Goal: Obtain resource: Download file/media

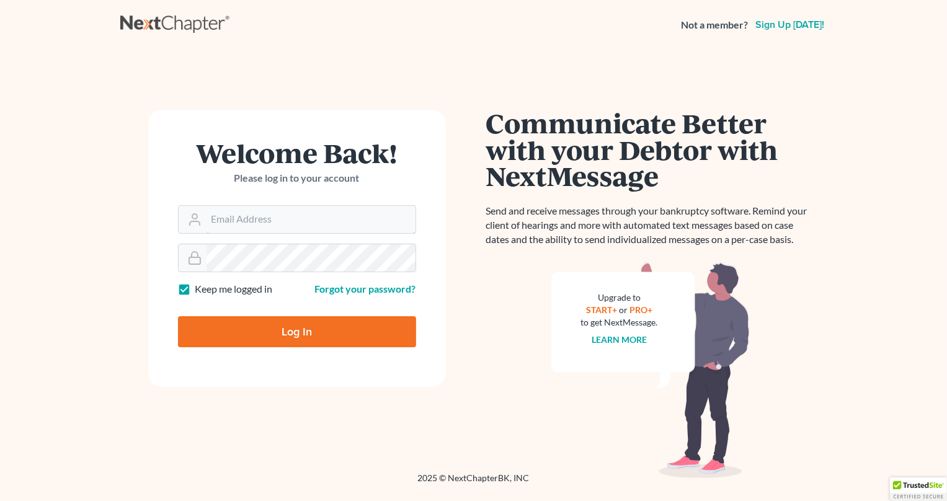
type input "[PERSON_NAME][EMAIL_ADDRESS][DOMAIN_NAME]"
click at [278, 326] on input "Log In" at bounding box center [297, 331] width 238 height 31
type input "Thinking..."
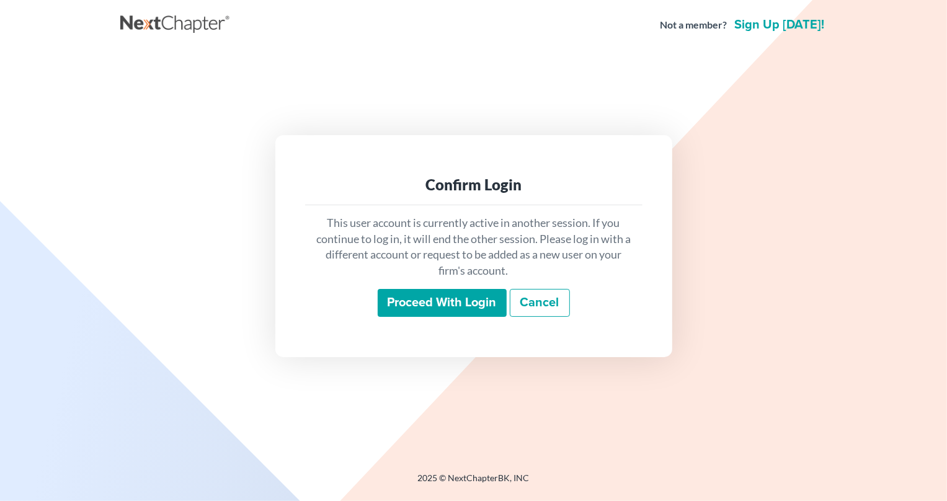
click at [424, 298] on input "Proceed with login" at bounding box center [442, 303] width 129 height 29
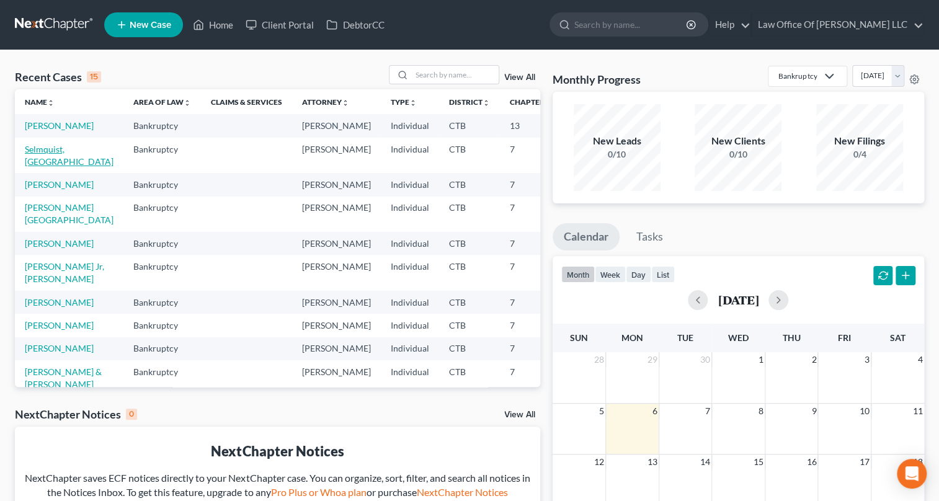
click at [42, 167] on link "Selmquist, [GEOGRAPHIC_DATA]" at bounding box center [69, 155] width 89 height 23
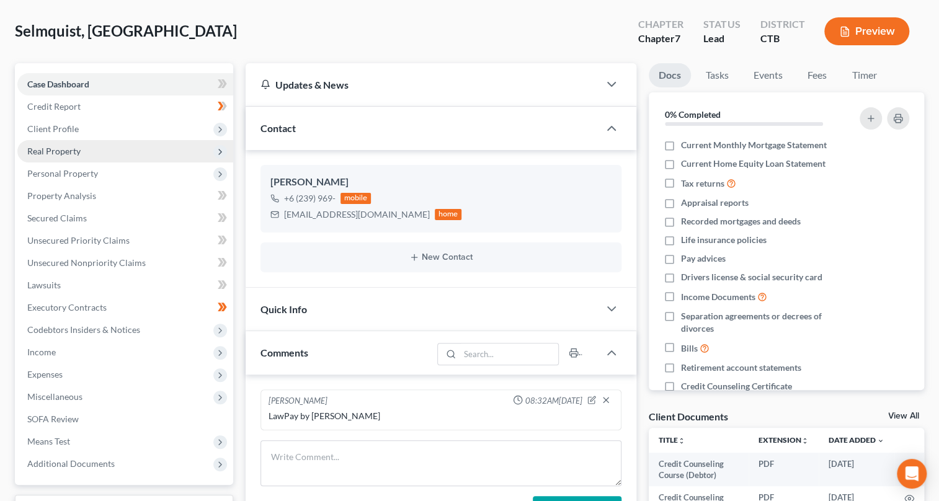
scroll to position [169, 0]
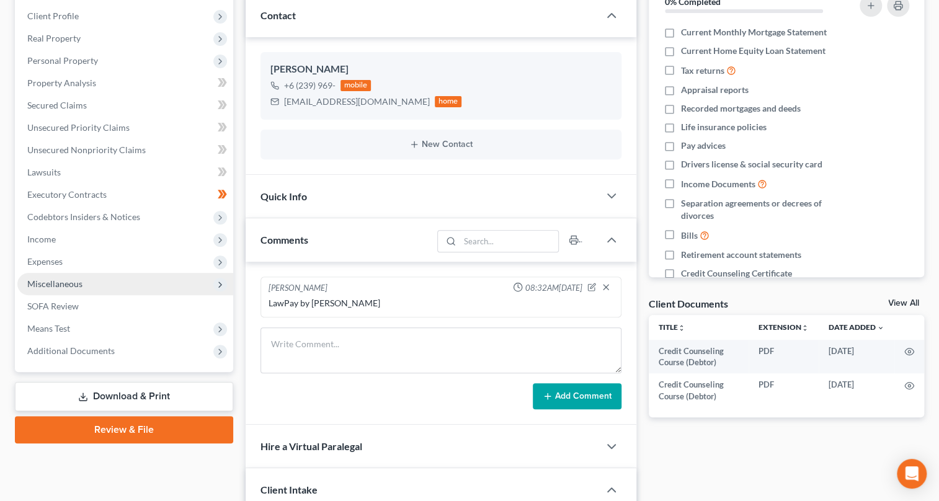
click at [76, 280] on span "Miscellaneous" at bounding box center [54, 284] width 55 height 11
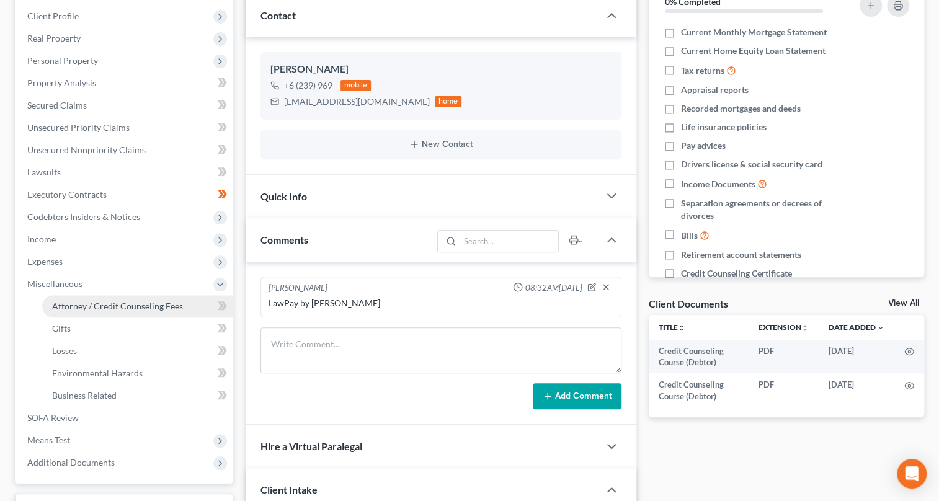
click at [94, 303] on span "Attorney / Credit Counseling Fees" at bounding box center [117, 306] width 131 height 11
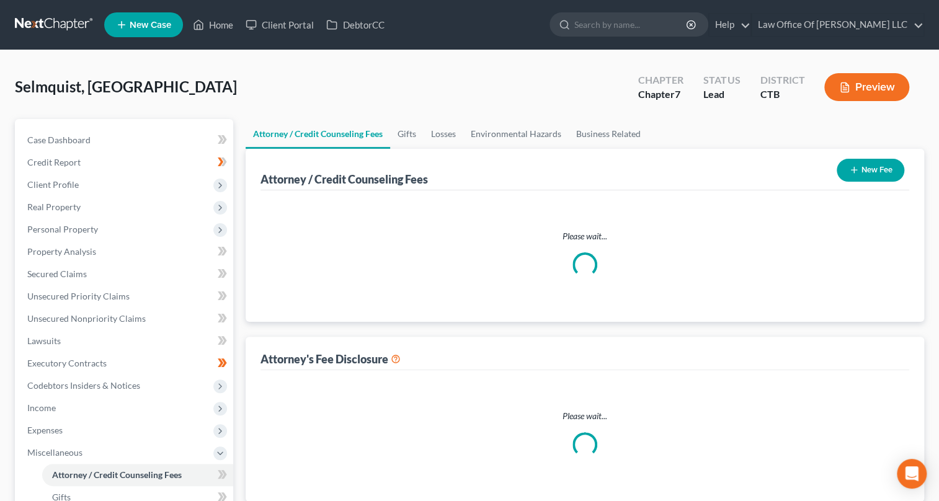
select select "0"
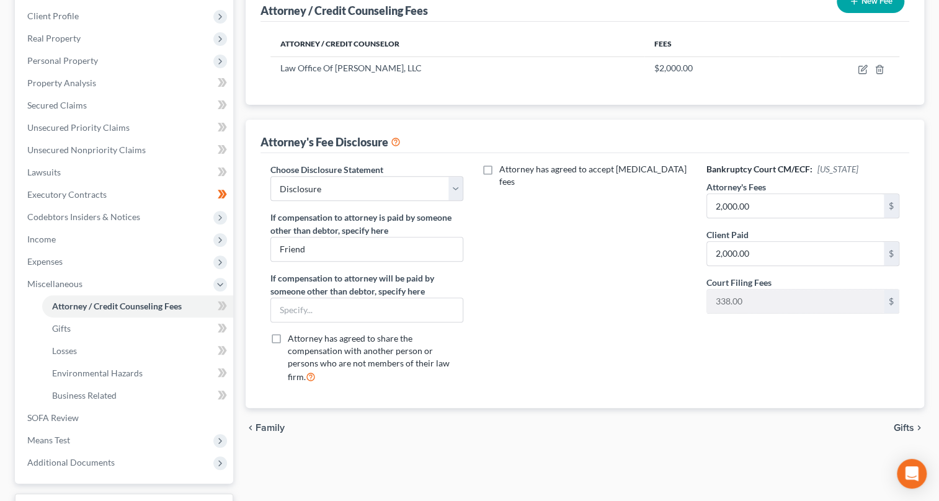
scroll to position [225, 0]
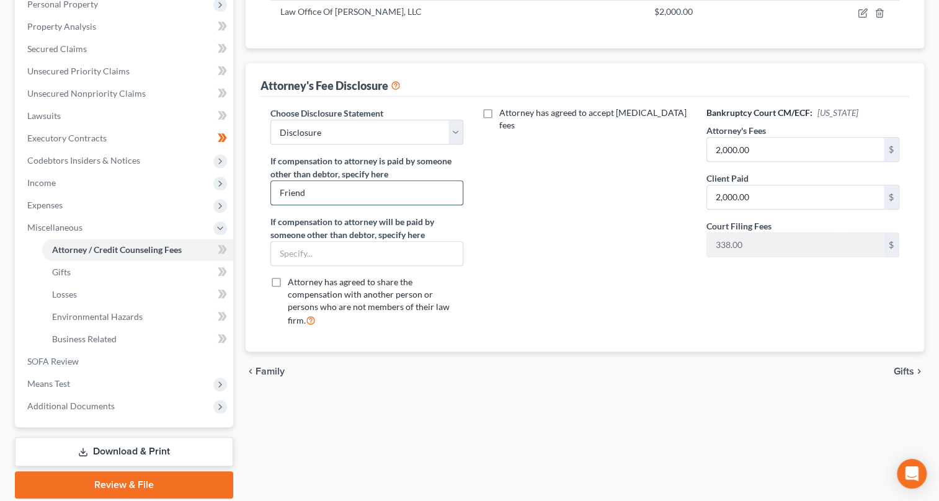
click at [311, 189] on input "Friend" at bounding box center [367, 193] width 192 height 24
type input "F"
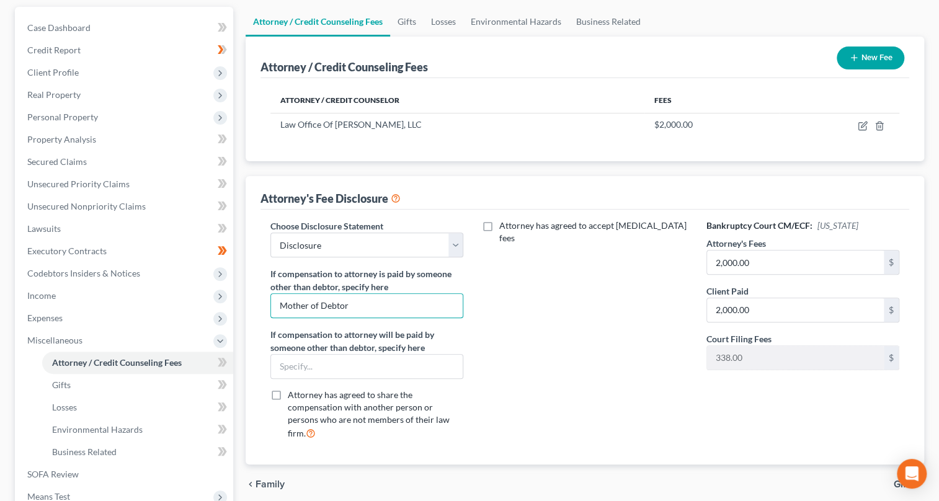
scroll to position [56, 0]
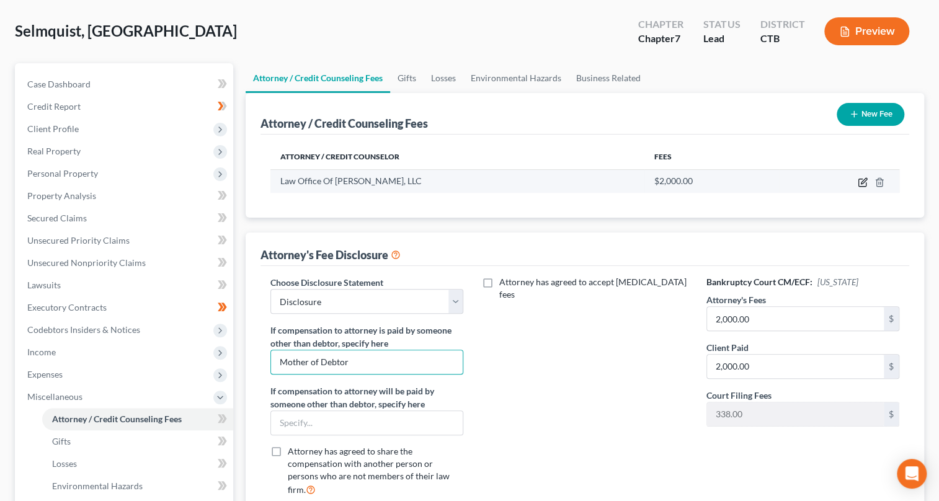
type input "Mother of Debtor"
click at [862, 181] on icon "button" at bounding box center [864, 181] width 6 height 6
select select "6"
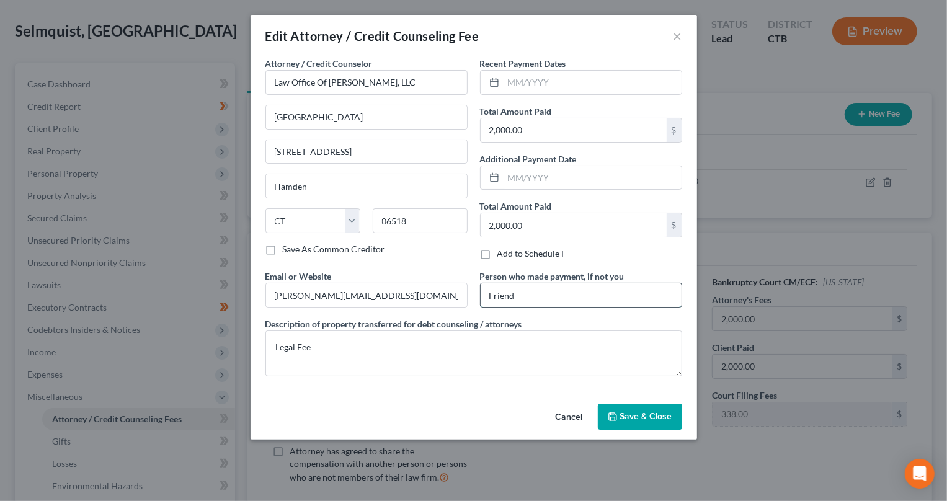
click at [527, 303] on input "Friend" at bounding box center [581, 295] width 201 height 24
type input "F"
type input "M"
type input "Debtor's Mother"
click at [635, 417] on span "Save & Close" at bounding box center [646, 416] width 52 height 11
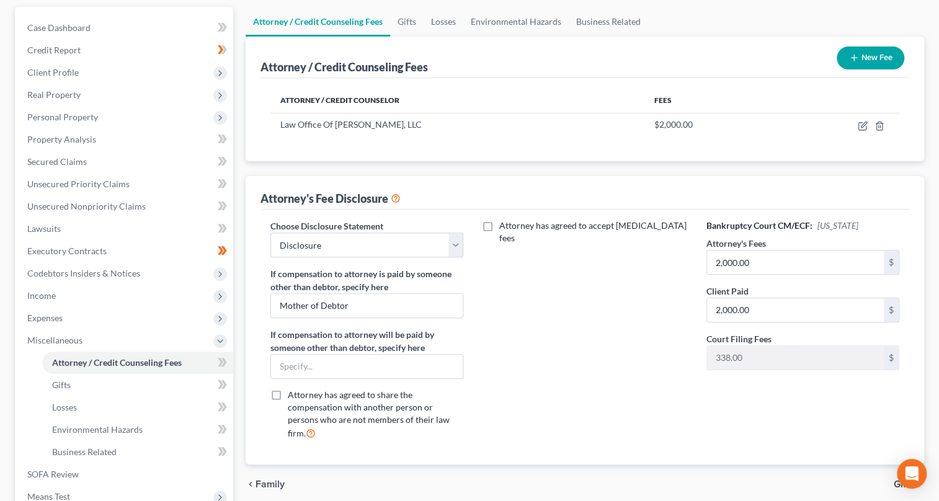
scroll to position [169, 0]
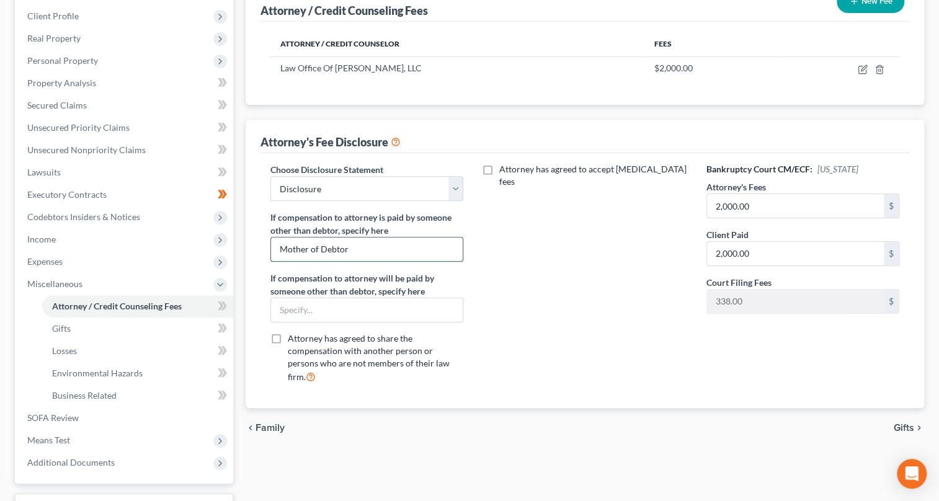
click at [360, 248] on input "Mother of Debtor" at bounding box center [367, 250] width 192 height 24
type input "M"
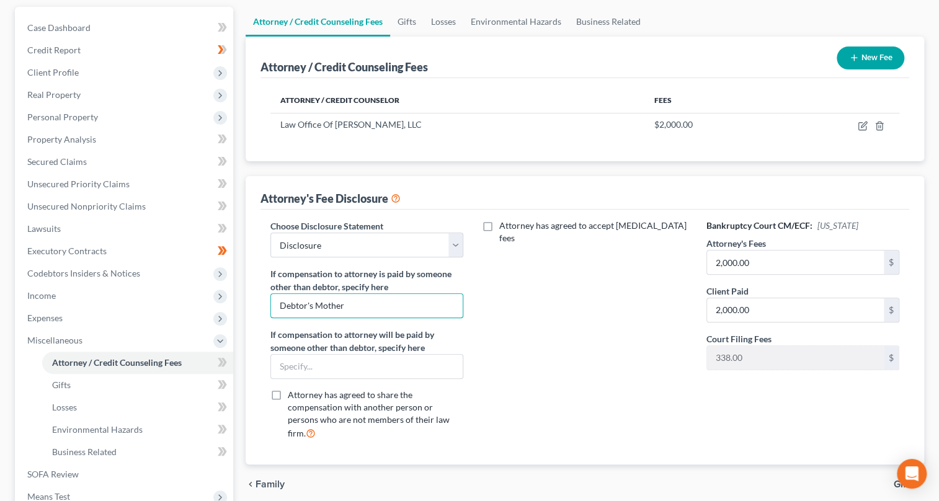
scroll to position [268, 0]
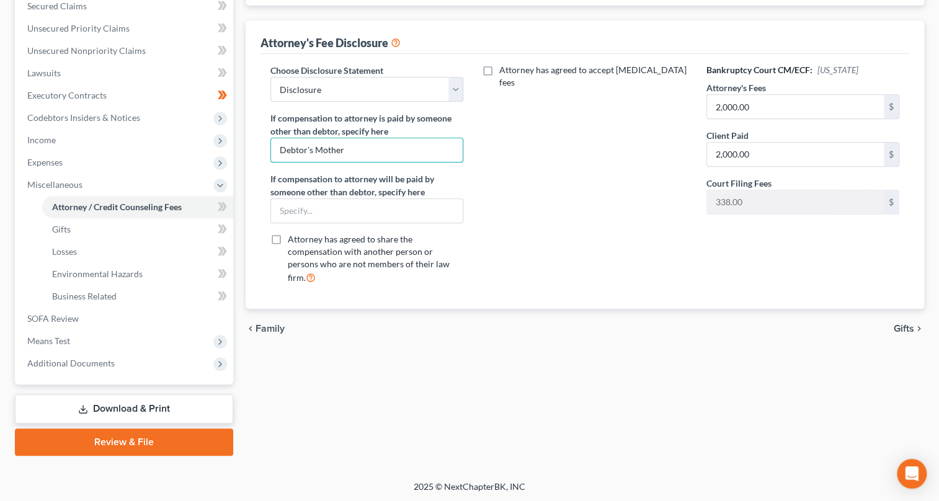
type input "Debtor's Mother"
click at [903, 324] on span "Gifts" at bounding box center [904, 329] width 20 height 10
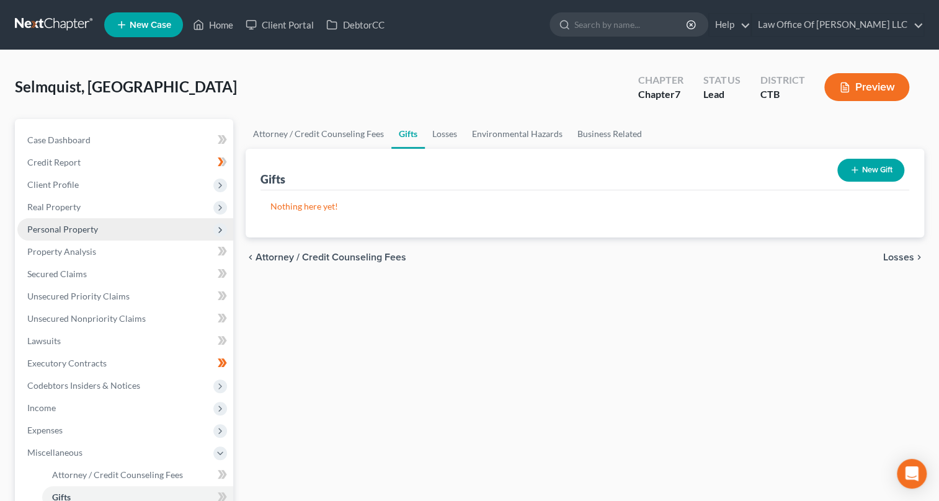
click at [77, 230] on span "Personal Property" at bounding box center [62, 229] width 71 height 11
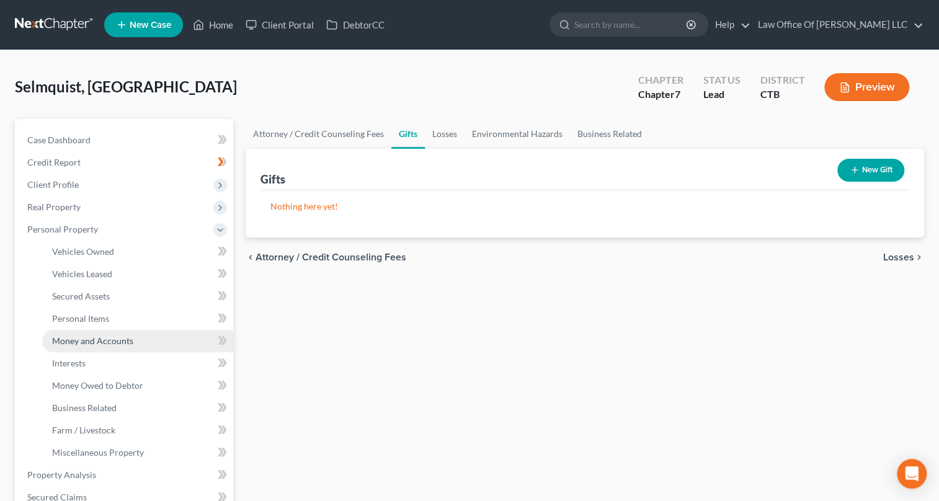
click at [97, 336] on span "Money and Accounts" at bounding box center [92, 341] width 81 height 11
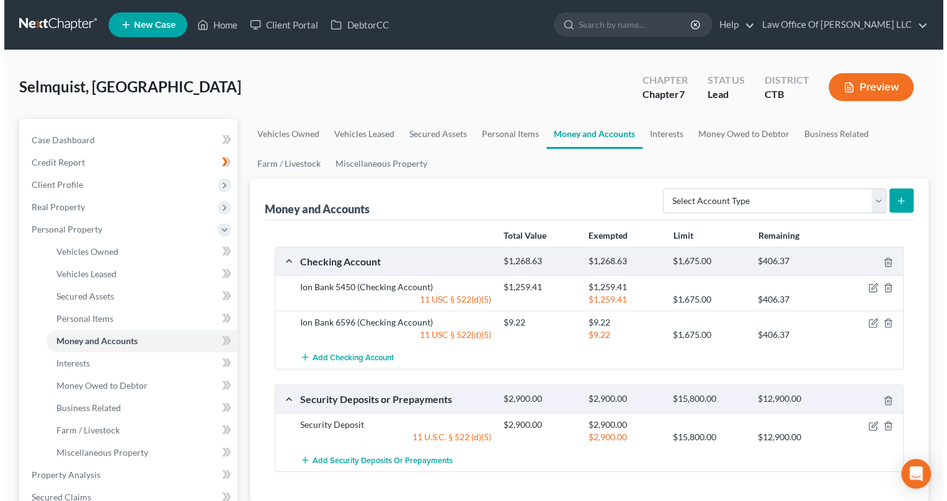
scroll to position [56, 0]
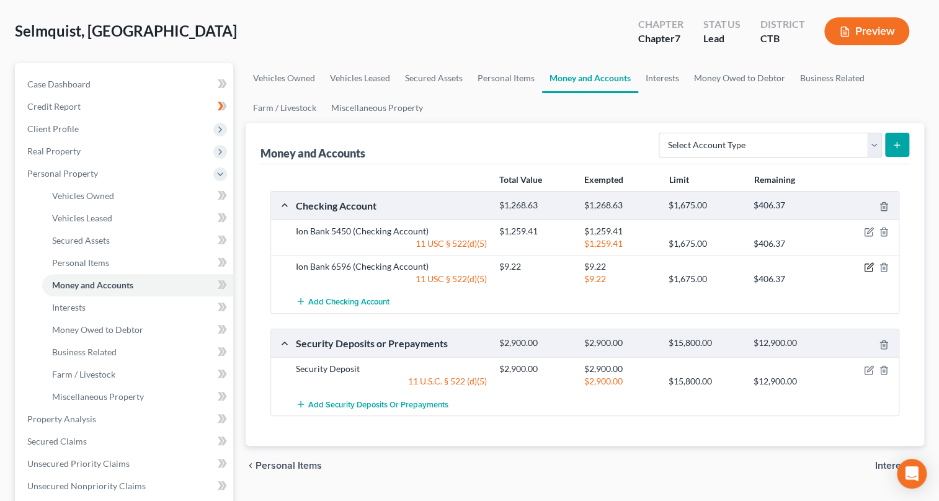
click at [868, 266] on icon "button" at bounding box center [869, 267] width 10 height 10
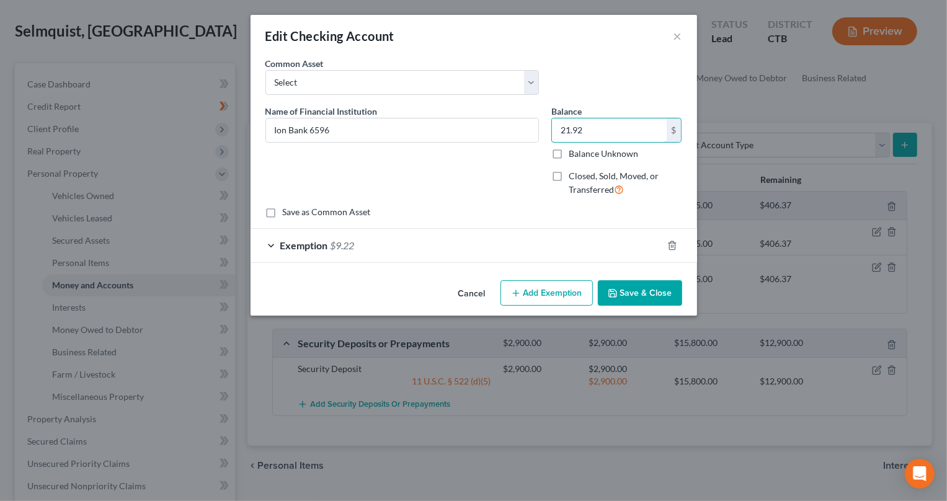
type input "21.92"
click at [272, 238] on div "Exemption $9.22" at bounding box center [457, 245] width 412 height 33
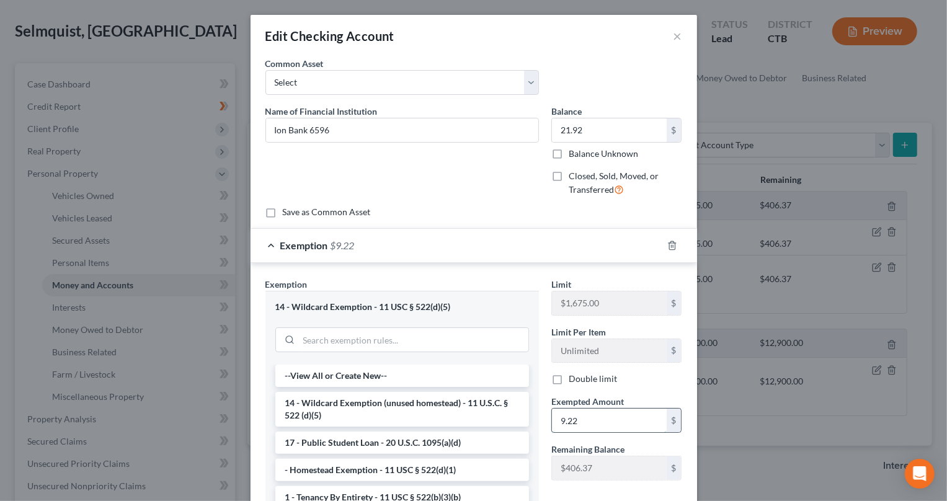
click at [589, 424] on input "9.22" at bounding box center [609, 421] width 115 height 24
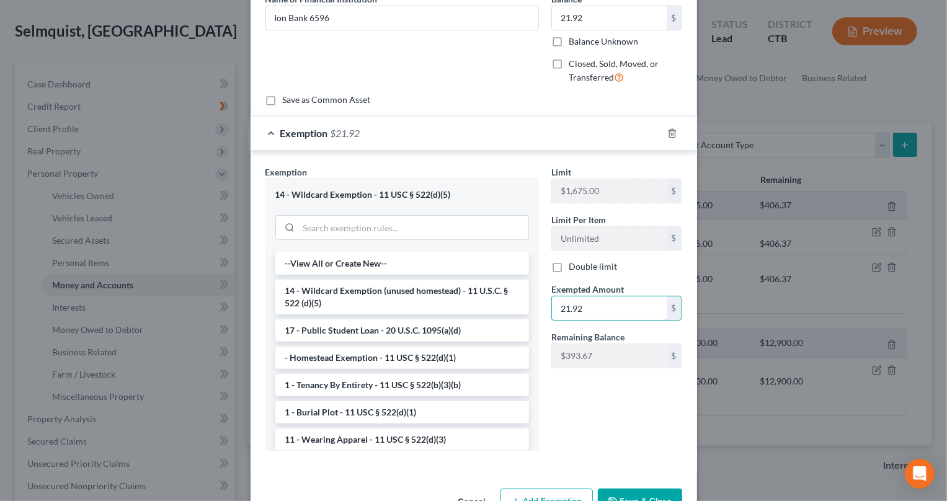
scroll to position [150, 0]
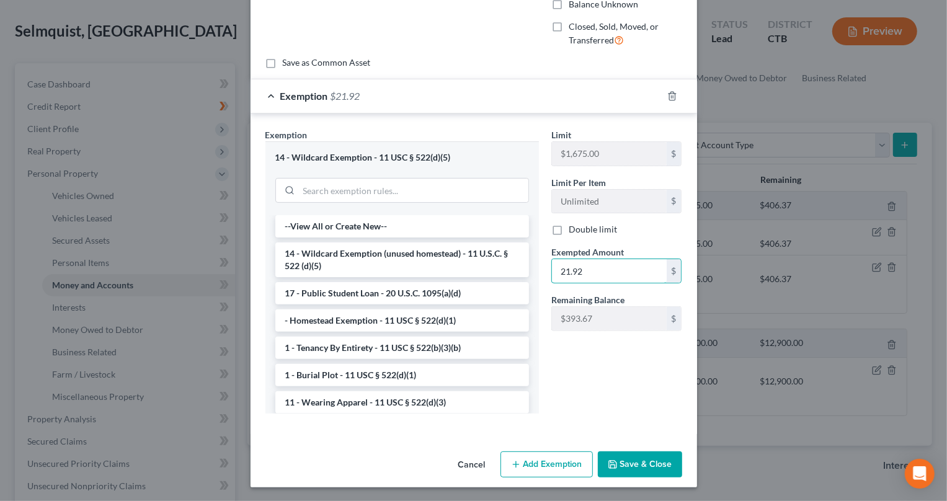
type input "21.92"
click at [630, 459] on button "Save & Close" at bounding box center [640, 465] width 84 height 26
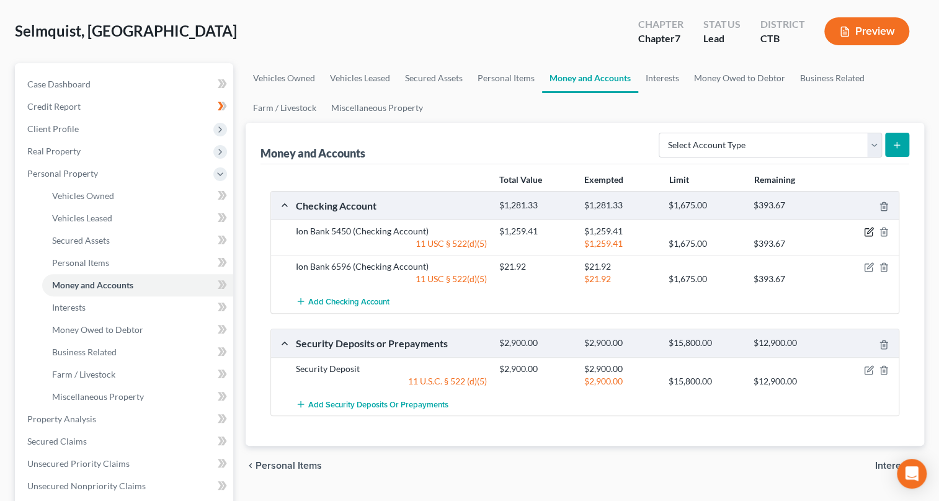
click at [872, 230] on icon "button" at bounding box center [869, 232] width 10 height 10
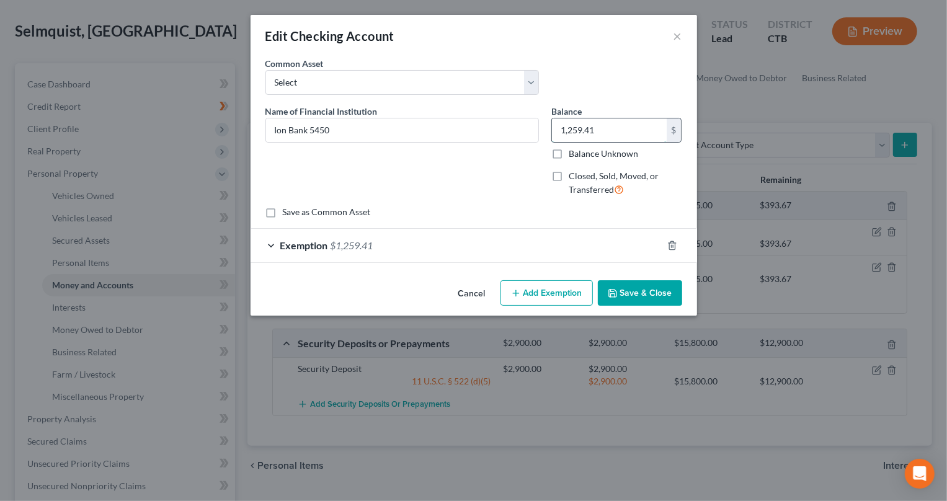
click at [597, 128] on input "1,259.41" at bounding box center [609, 130] width 115 height 24
type input "1,929.39"
click at [628, 292] on button "Save & Close" at bounding box center [640, 293] width 84 height 26
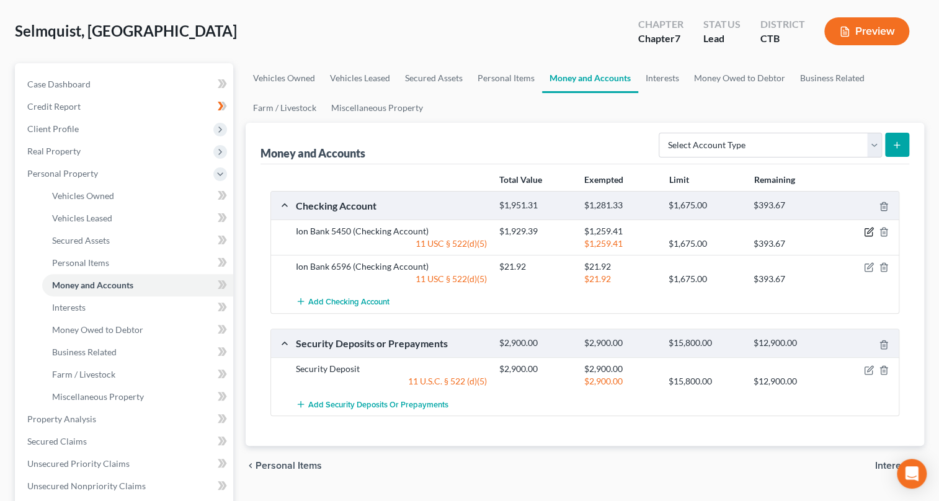
click at [868, 232] on icon "button" at bounding box center [870, 231] width 6 height 6
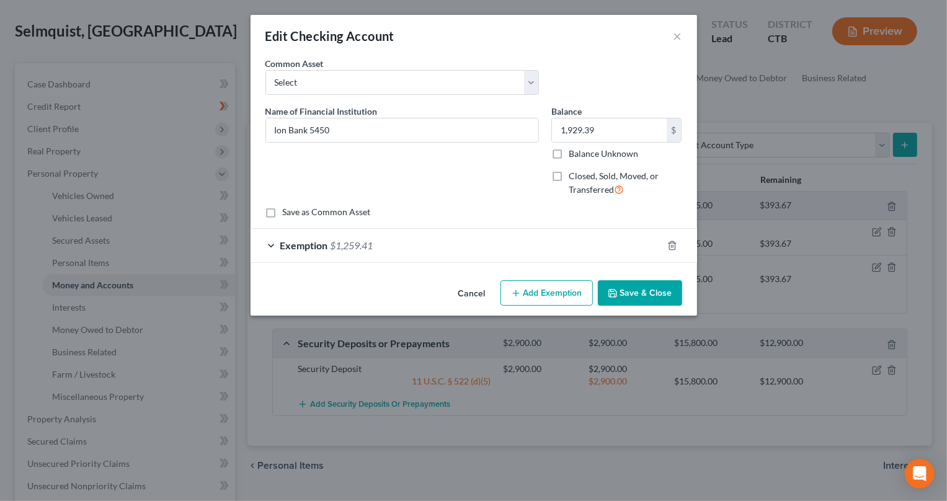
click at [275, 242] on div "Exemption $1,259.41" at bounding box center [457, 245] width 412 height 33
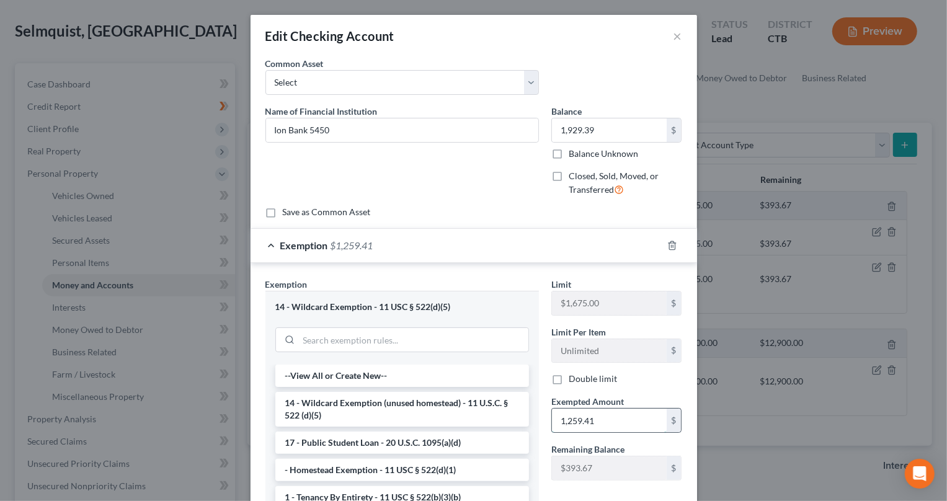
click at [607, 414] on input "1,259.41" at bounding box center [609, 421] width 115 height 24
click at [581, 428] on input "text" at bounding box center [609, 421] width 115 height 24
paste input "1,929.39"
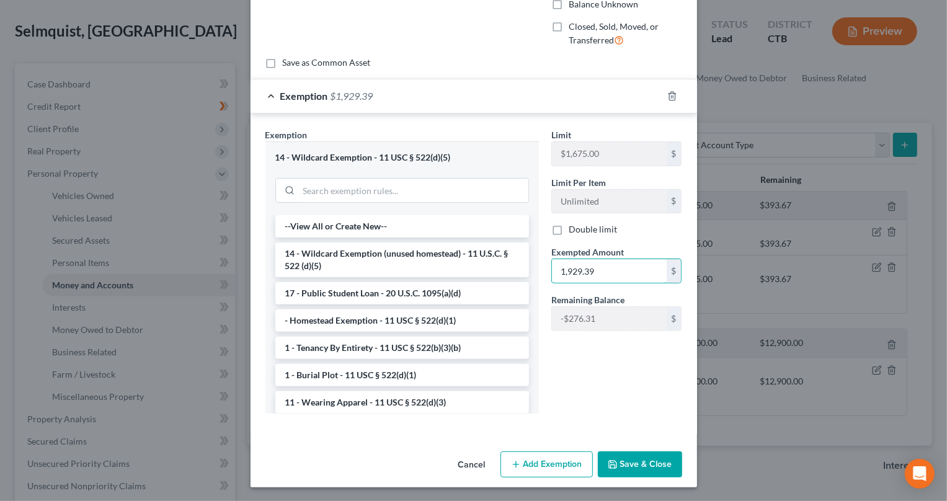
type input "1,929.39"
click at [635, 470] on button "Save & Close" at bounding box center [640, 465] width 84 height 26
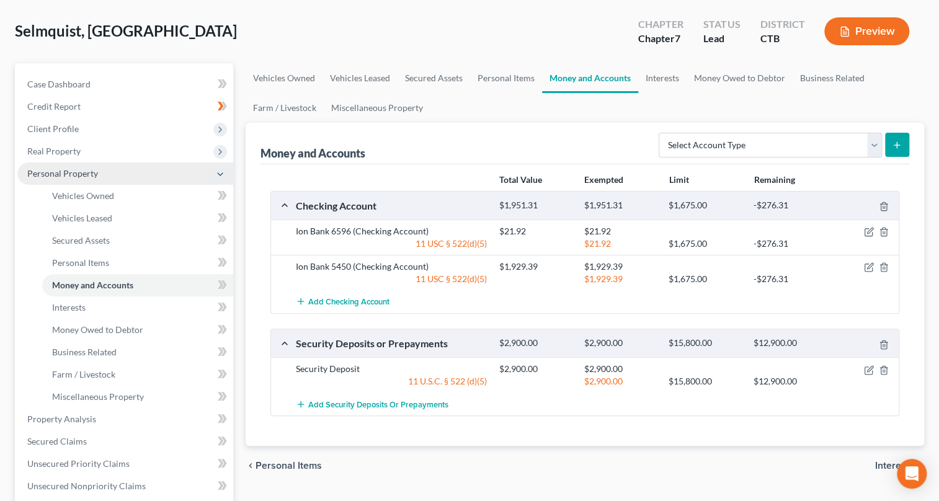
click at [79, 173] on span "Personal Property" at bounding box center [62, 173] width 71 height 11
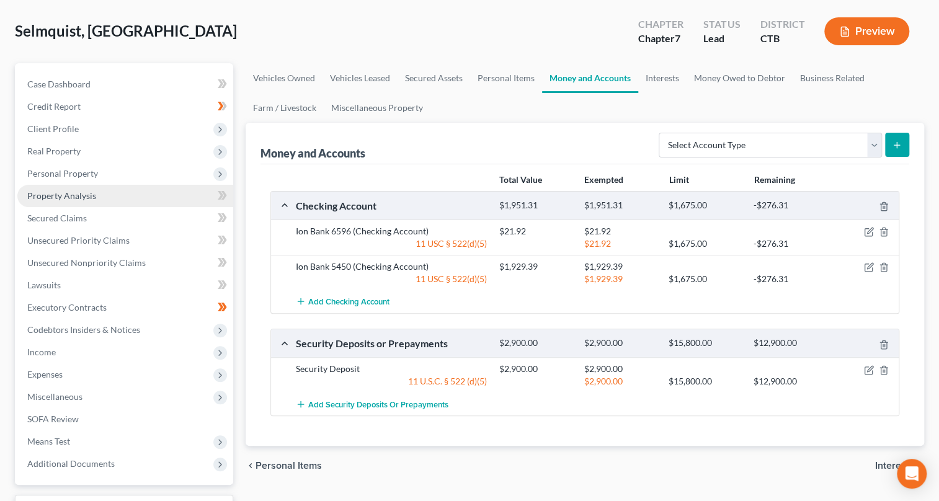
click at [83, 192] on span "Property Analysis" at bounding box center [61, 195] width 69 height 11
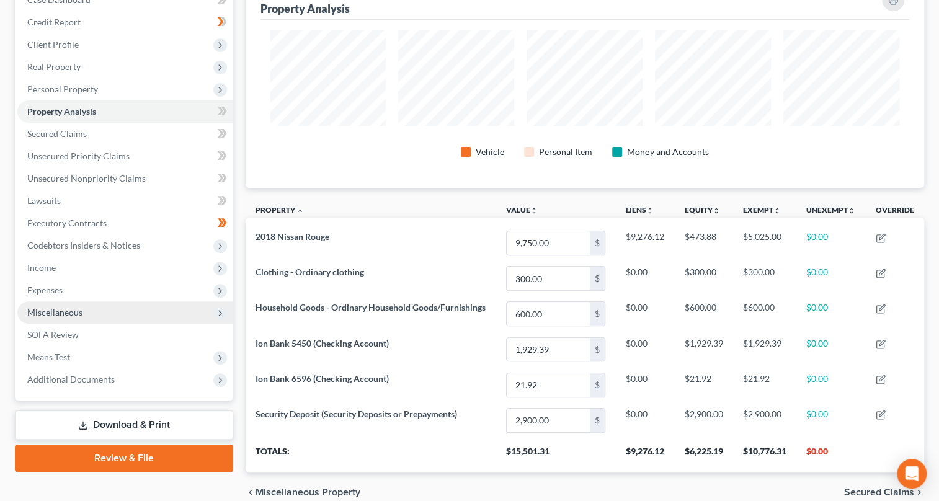
scroll to position [84, 0]
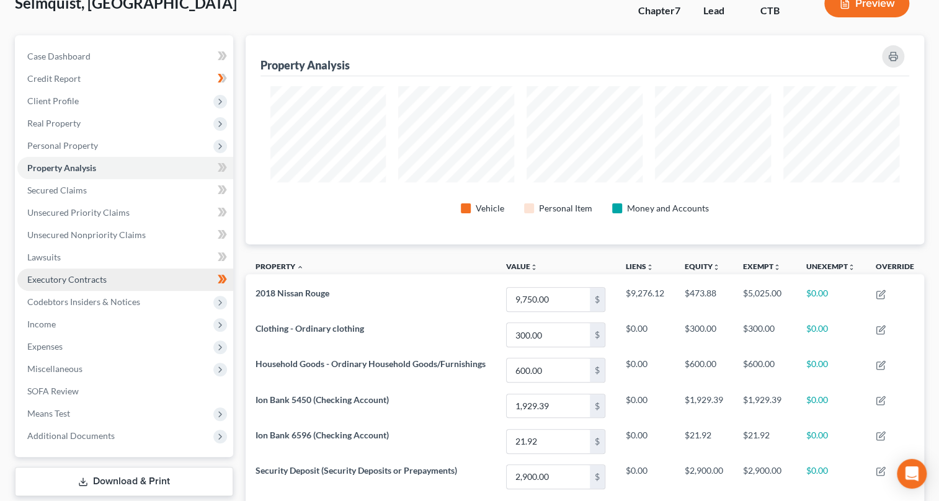
click at [89, 285] on link "Executory Contracts" at bounding box center [125, 280] width 216 height 22
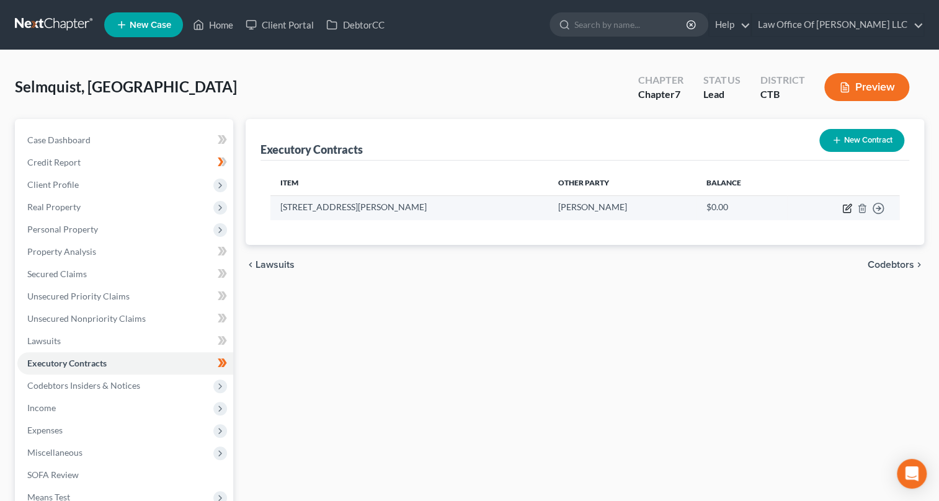
click at [847, 207] on icon "button" at bounding box center [847, 208] width 10 height 10
select select "3"
select select "6"
select select "0"
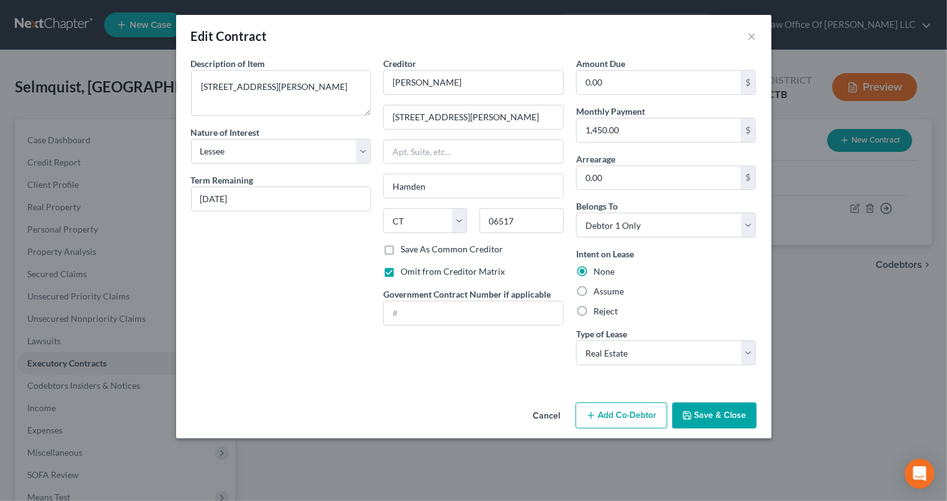
click at [735, 417] on button "Save & Close" at bounding box center [714, 416] width 84 height 26
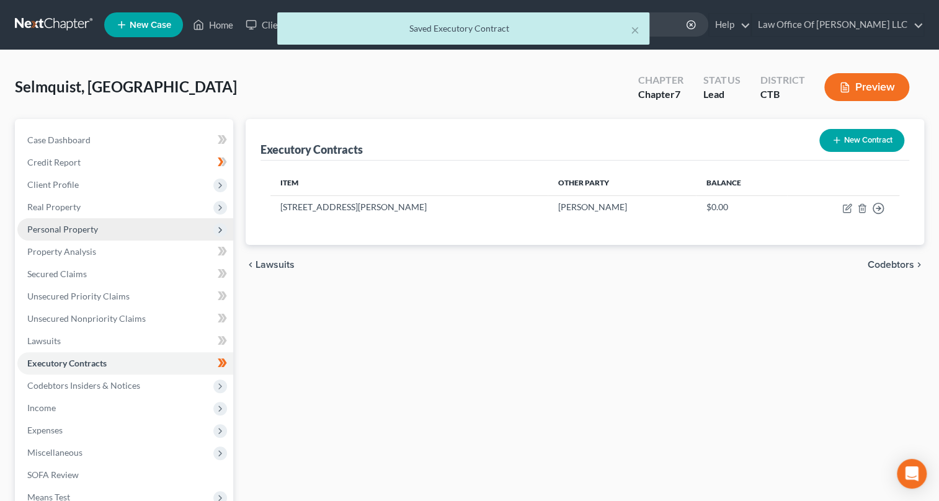
click at [81, 233] on span "Personal Property" at bounding box center [62, 229] width 71 height 11
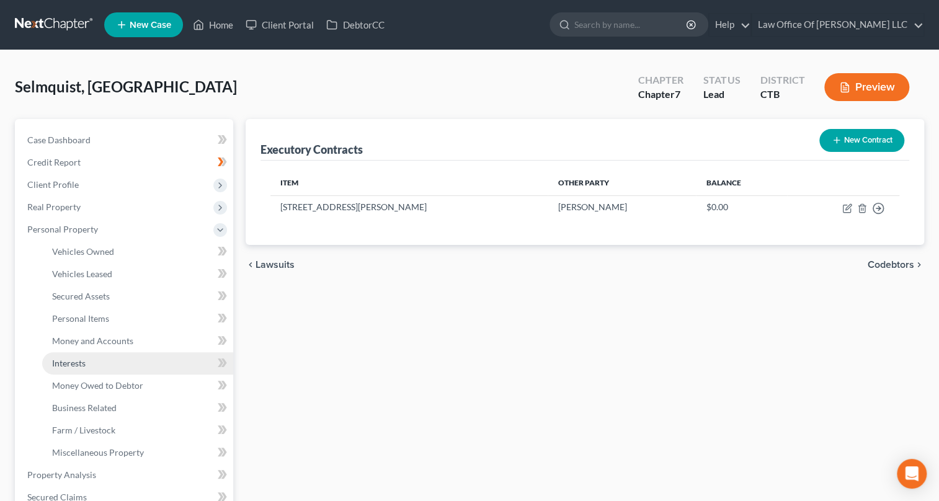
click at [96, 368] on link "Interests" at bounding box center [137, 363] width 191 height 22
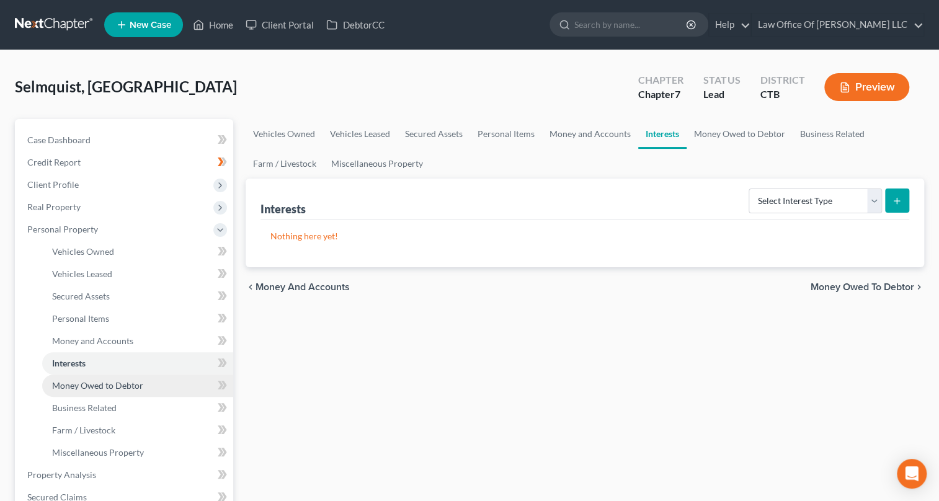
click at [120, 388] on span "Money Owed to Debtor" at bounding box center [97, 385] width 91 height 11
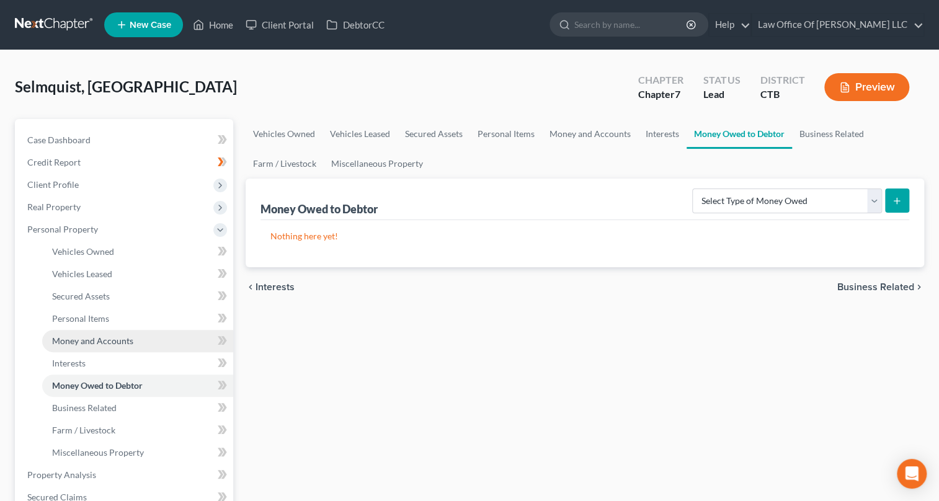
click at [121, 344] on span "Money and Accounts" at bounding box center [92, 341] width 81 height 11
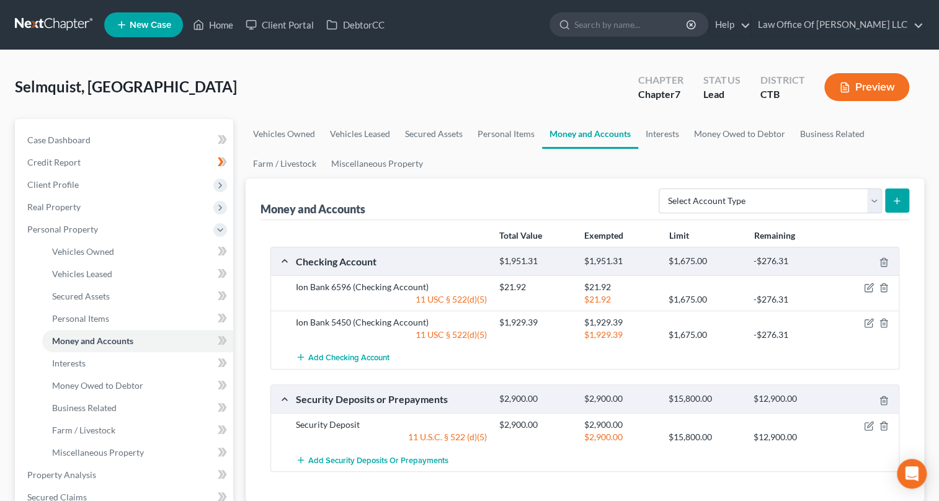
scroll to position [338, 0]
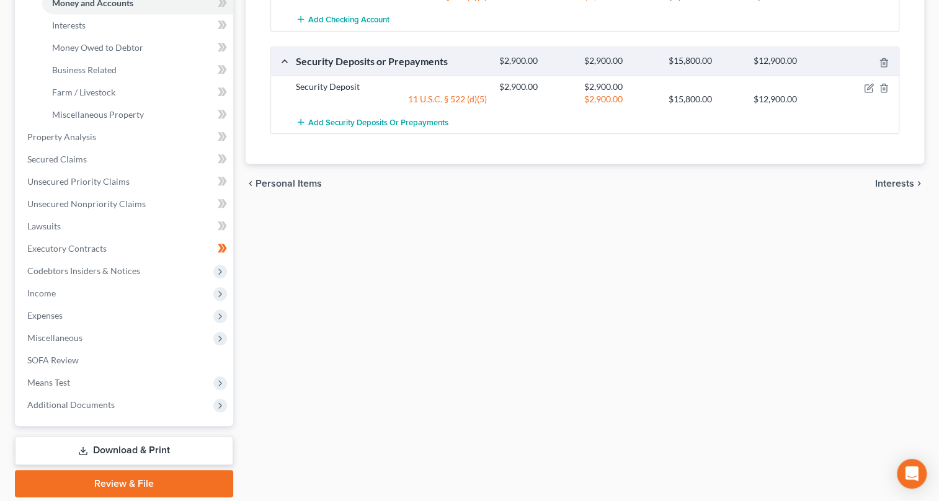
click at [901, 183] on span "Interests" at bounding box center [894, 184] width 39 height 10
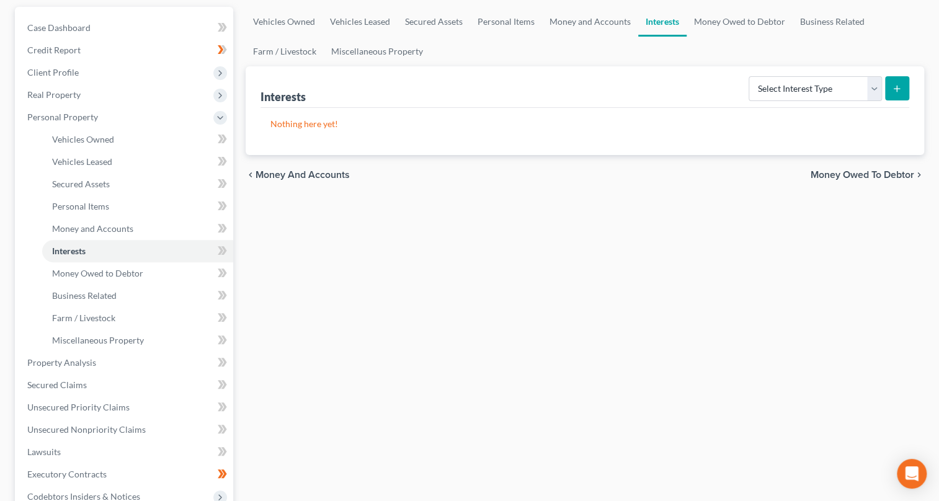
scroll to position [169, 0]
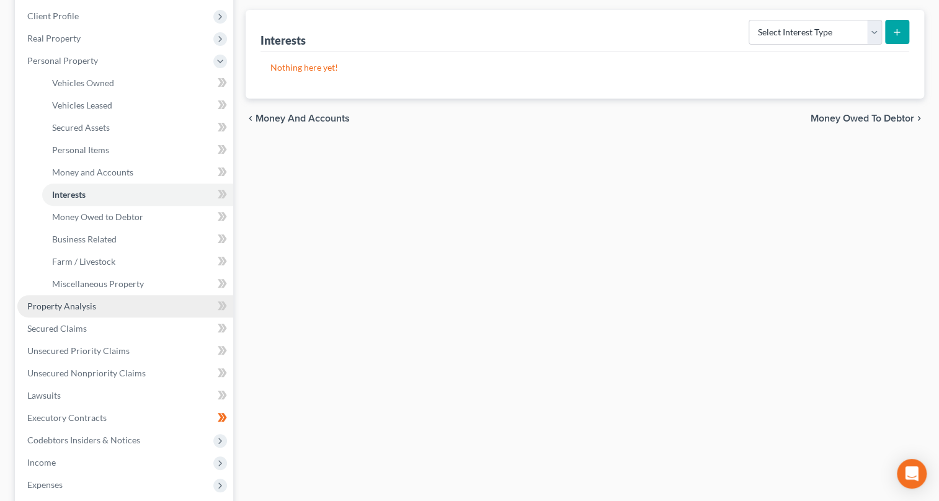
click at [67, 310] on link "Property Analysis" at bounding box center [125, 306] width 216 height 22
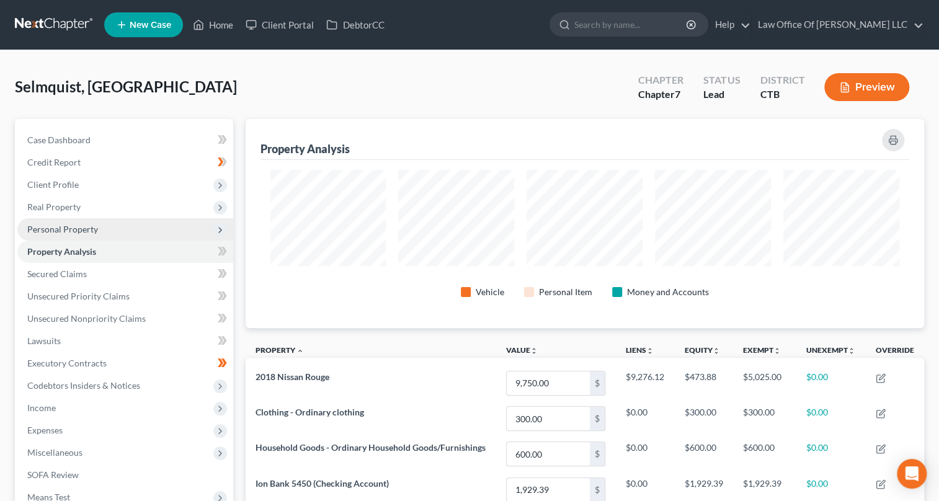
scroll to position [197, 0]
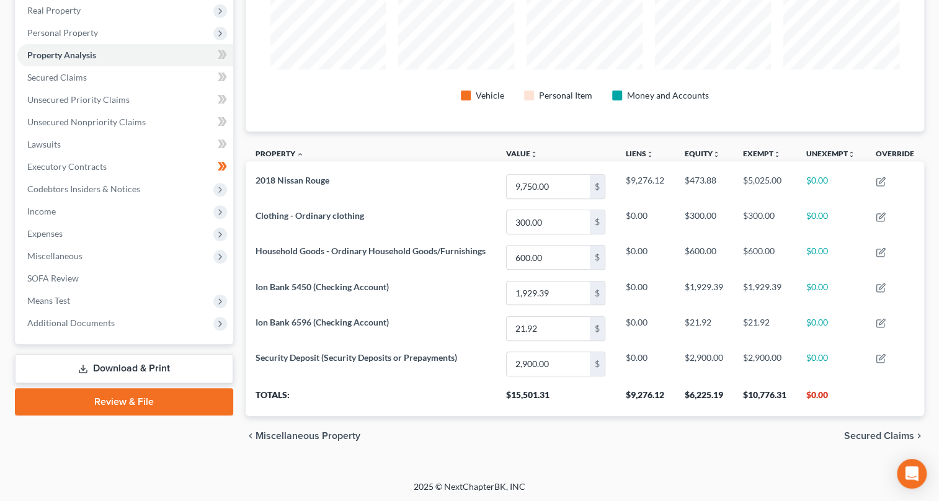
click at [170, 372] on link "Download & Print" at bounding box center [124, 368] width 218 height 29
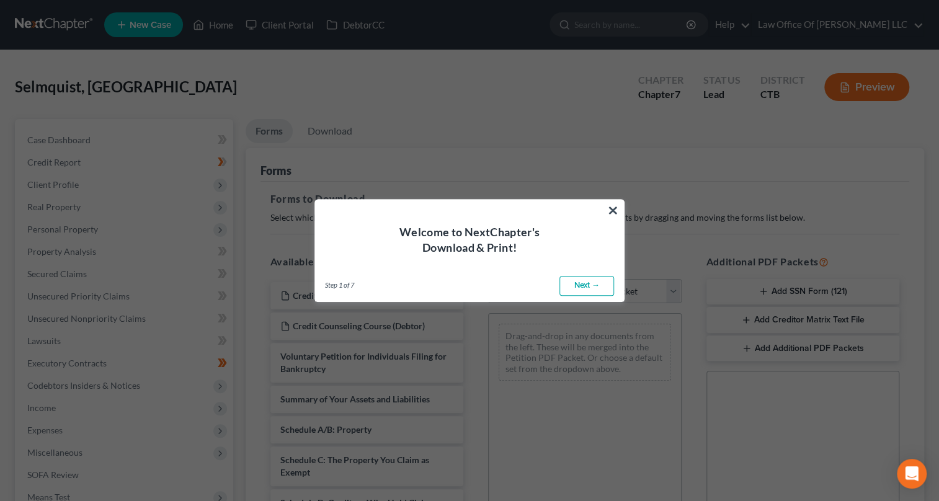
click at [594, 290] on link "Next →" at bounding box center [587, 286] width 55 height 20
select select "0"
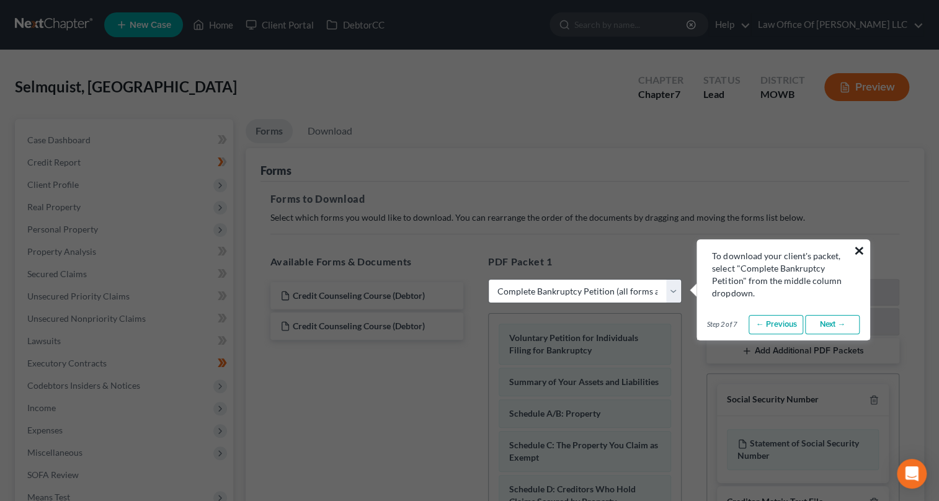
click at [859, 251] on button "×" at bounding box center [859, 251] width 12 height 20
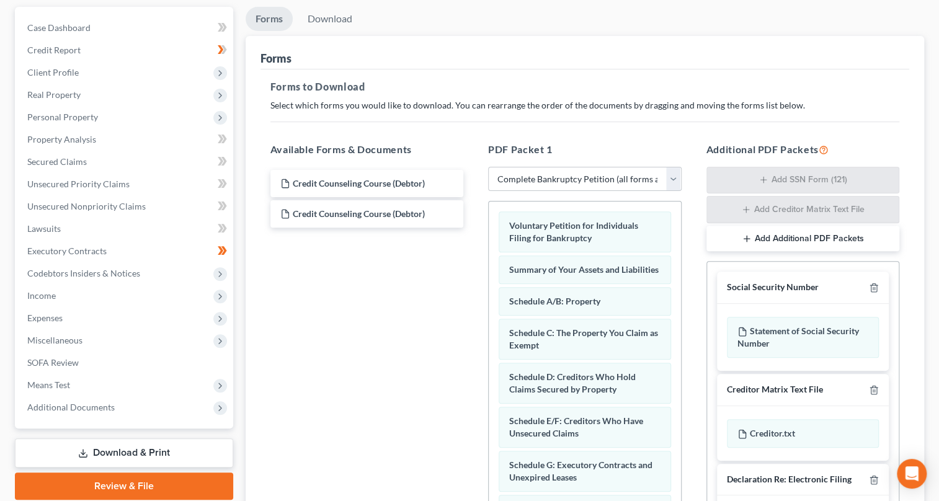
scroll to position [112, 0]
click at [676, 178] on select "Choose Default Petition PDF Packet Complete Bankruptcy Petition (all forms and …" at bounding box center [585, 179] width 194 height 25
click at [858, 101] on p "Select which forms you would like to download. You can rearrange the order of t…" at bounding box center [585, 105] width 630 height 12
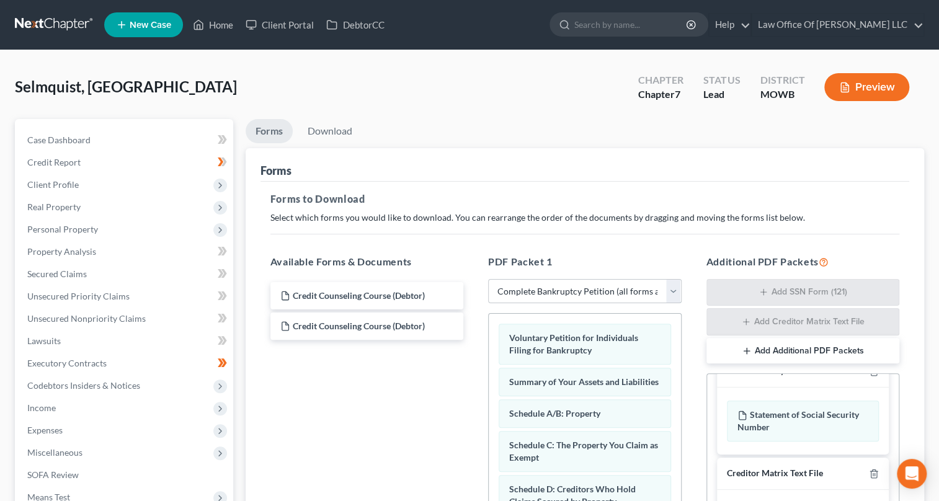
click at [676, 286] on select "Choose Default Petition PDF Packet Complete Bankruptcy Petition (all forms and …" at bounding box center [585, 291] width 194 height 25
click at [825, 213] on p "Select which forms you would like to download. You can rearrange the order of t…" at bounding box center [585, 218] width 630 height 12
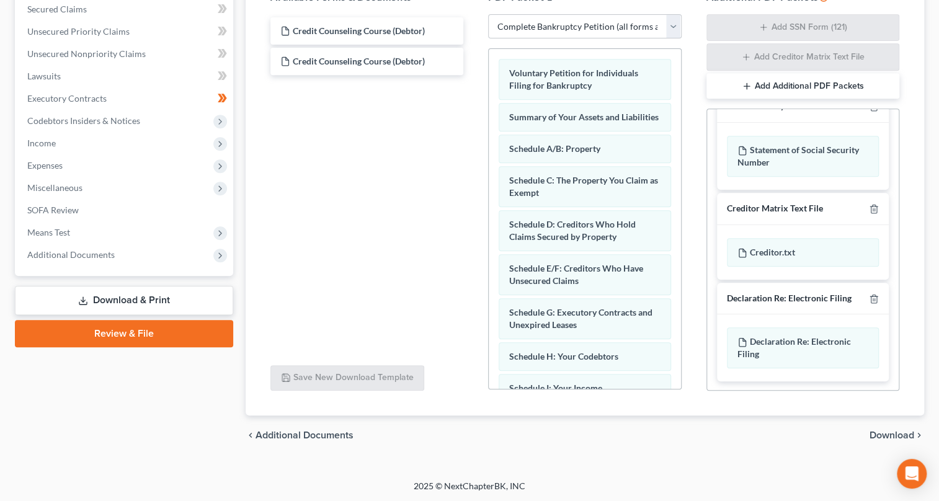
click at [898, 435] on span "Download" at bounding box center [892, 436] width 45 height 10
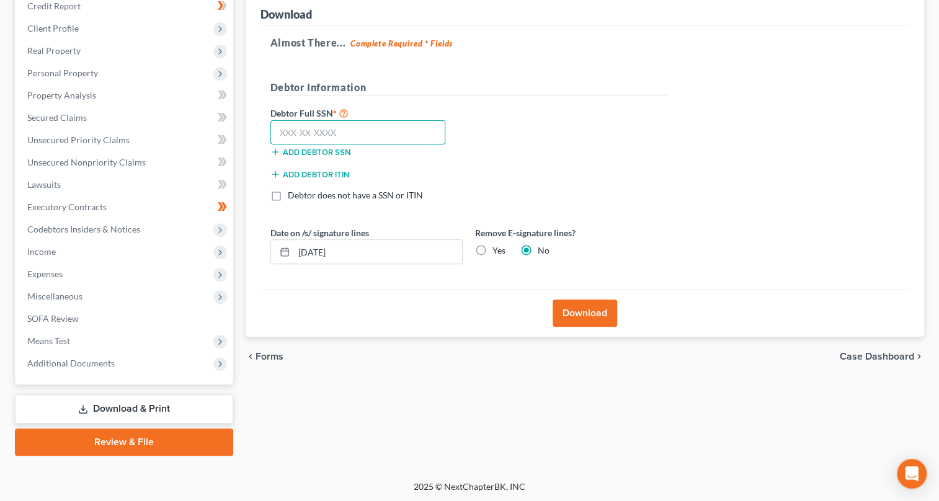
click at [295, 130] on input "text" at bounding box center [358, 132] width 176 height 25
type input "042-96-8863"
click at [589, 305] on button "Download" at bounding box center [585, 313] width 65 height 27
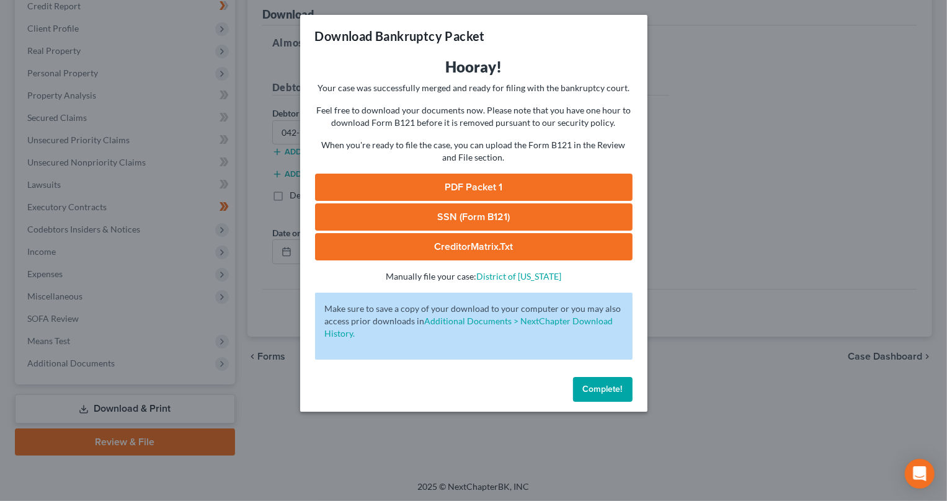
click at [495, 186] on link "PDF Packet 1" at bounding box center [474, 187] width 318 height 27
click at [468, 216] on link "SSN (Form B121)" at bounding box center [474, 216] width 318 height 27
click at [496, 244] on link "CreditorMatrix.txt" at bounding box center [474, 246] width 318 height 27
click at [496, 246] on link "CreditorMatrix.txt" at bounding box center [474, 246] width 318 height 27
click at [605, 391] on span "Complete!" at bounding box center [603, 389] width 40 height 11
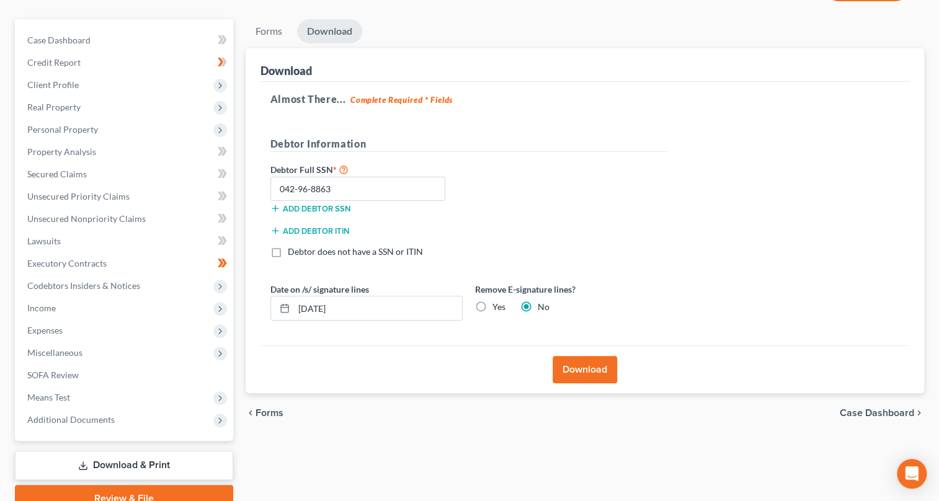
scroll to position [0, 0]
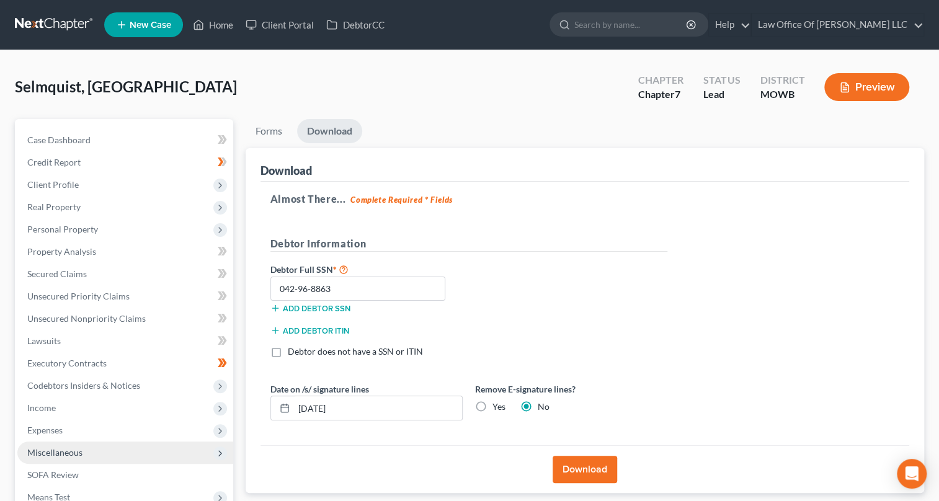
click at [77, 450] on span "Miscellaneous" at bounding box center [54, 452] width 55 height 11
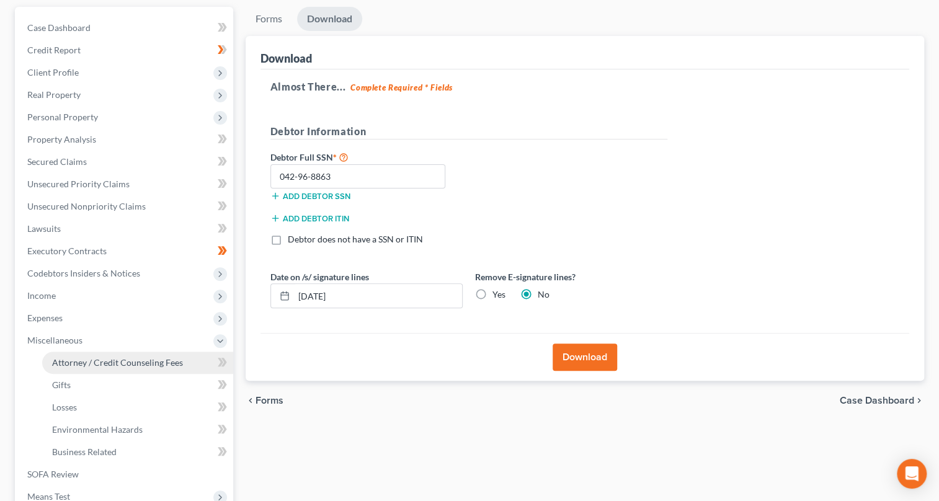
click at [127, 367] on link "Attorney / Credit Counseling Fees" at bounding box center [137, 363] width 191 height 22
select select "0"
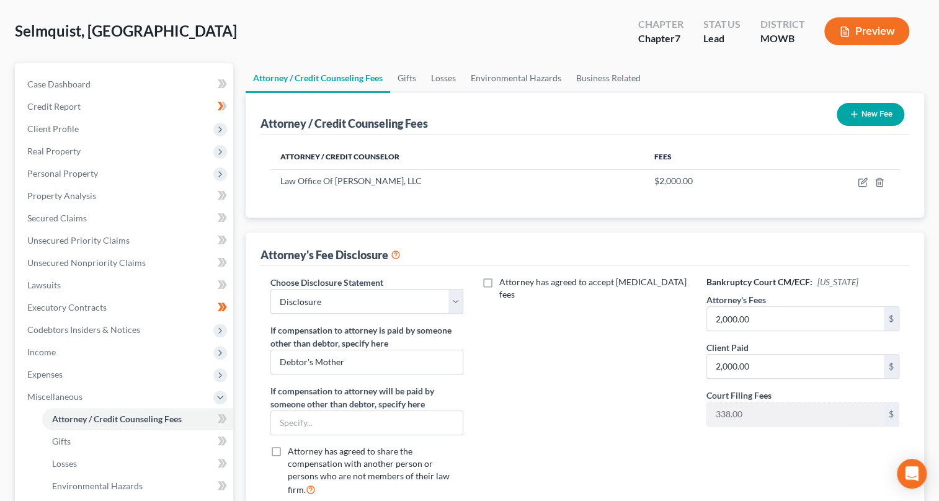
scroll to position [112, 0]
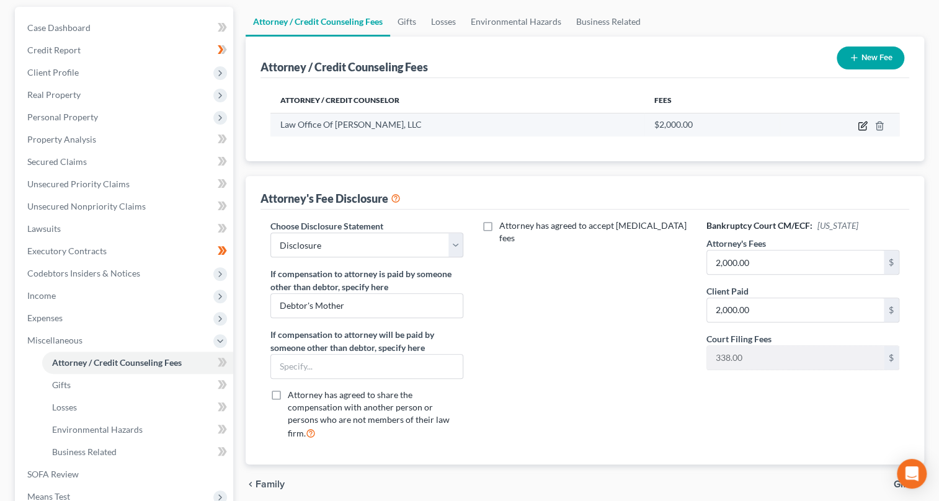
click at [867, 124] on icon "button" at bounding box center [863, 126] width 10 height 10
select select "6"
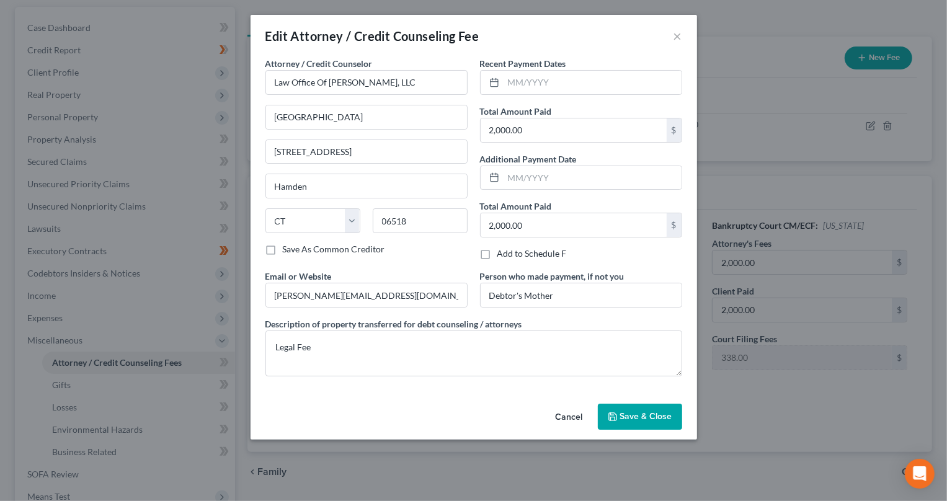
click at [666, 418] on span "Save & Close" at bounding box center [646, 416] width 52 height 11
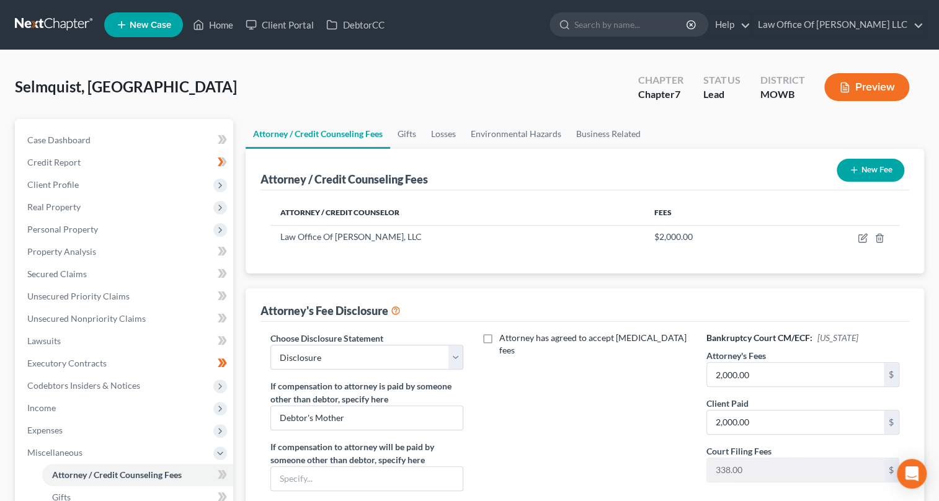
scroll to position [268, 0]
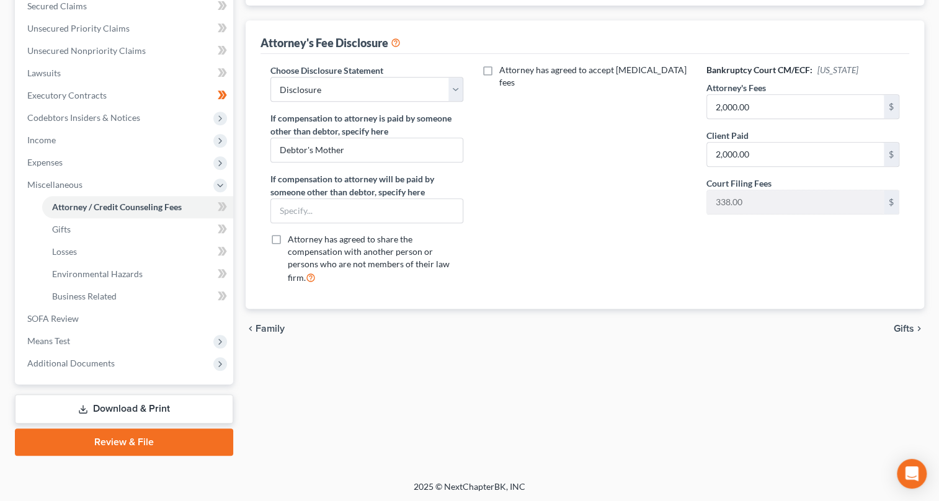
click at [158, 404] on link "Download & Print" at bounding box center [124, 409] width 218 height 29
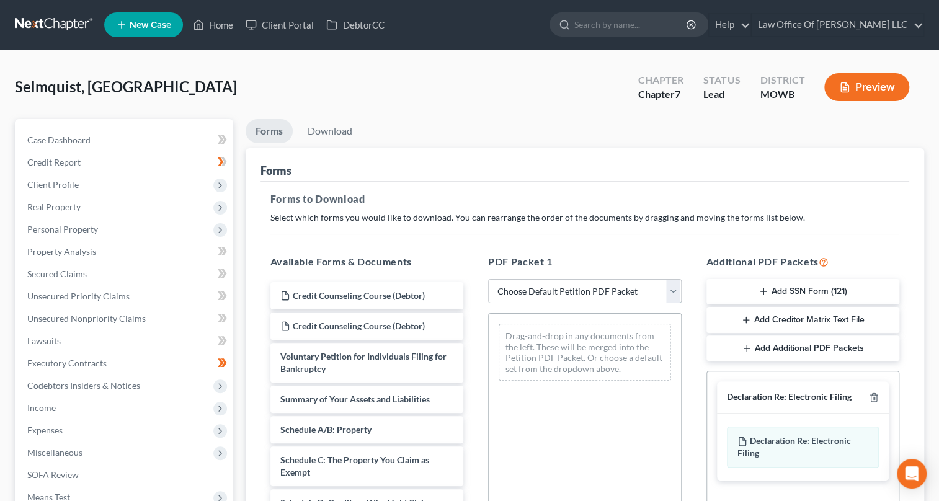
click at [674, 288] on select "Choose Default Petition PDF Packet Complete Bankruptcy Petition (all forms and …" at bounding box center [585, 291] width 194 height 25
select select "3"
click at [488, 279] on select "Choose Default Petition PDF Packet Complete Bankruptcy Petition (all forms and …" at bounding box center [585, 291] width 194 height 25
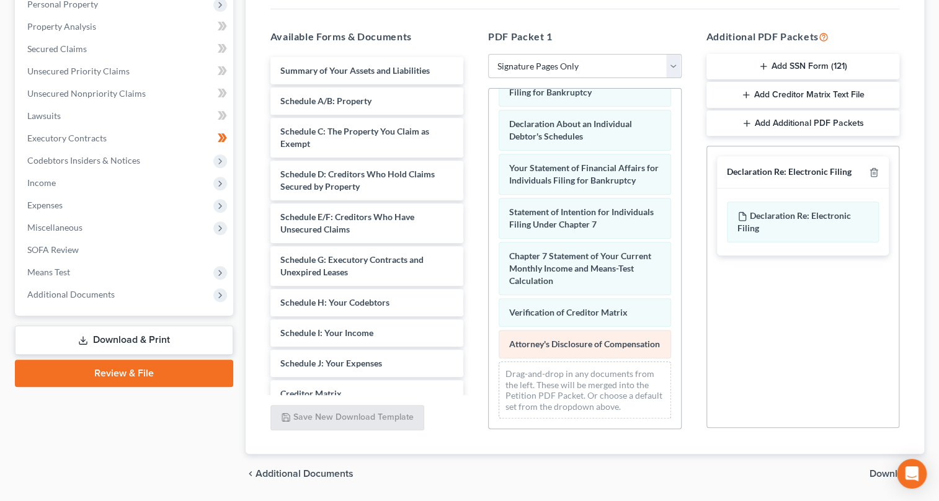
scroll to position [264, 0]
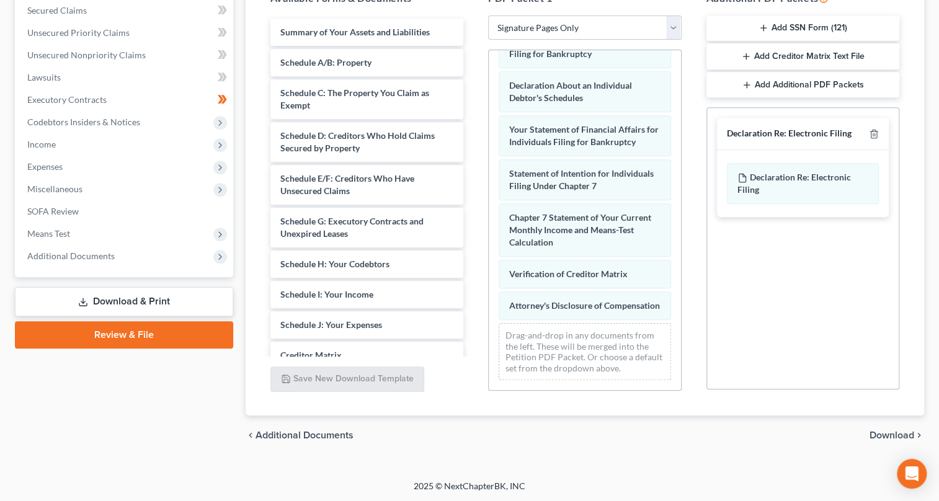
click at [893, 434] on span "Download" at bounding box center [892, 436] width 45 height 10
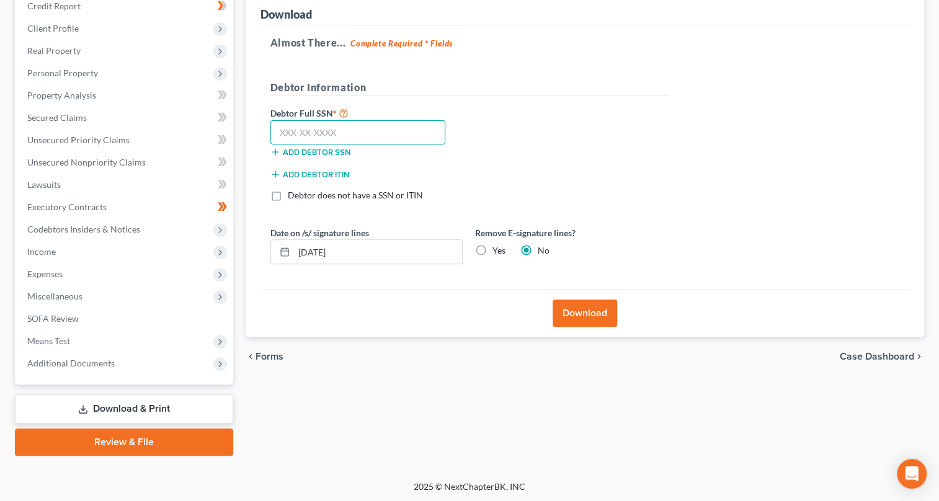
click at [288, 132] on input "text" at bounding box center [358, 132] width 176 height 25
type input "042-96-8863"
click at [594, 314] on button "Download" at bounding box center [585, 313] width 65 height 27
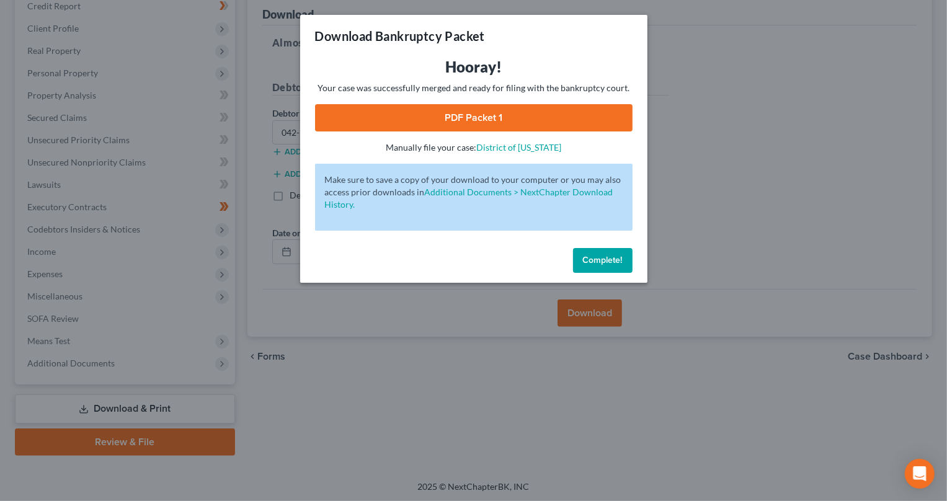
click at [515, 114] on link "PDF Packet 1" at bounding box center [474, 117] width 318 height 27
